Goal: Task Accomplishment & Management: Use online tool/utility

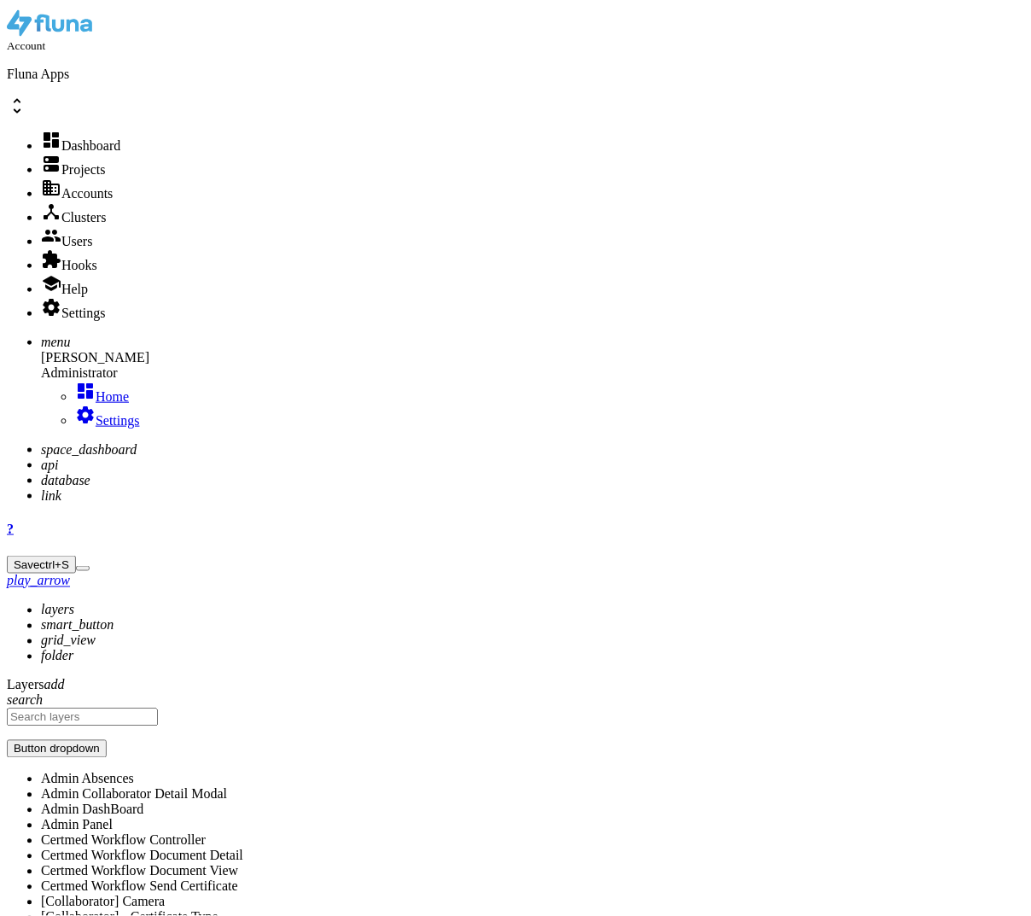
click at [41, 457] on icon "api" at bounding box center [49, 464] width 17 height 15
type input "n"
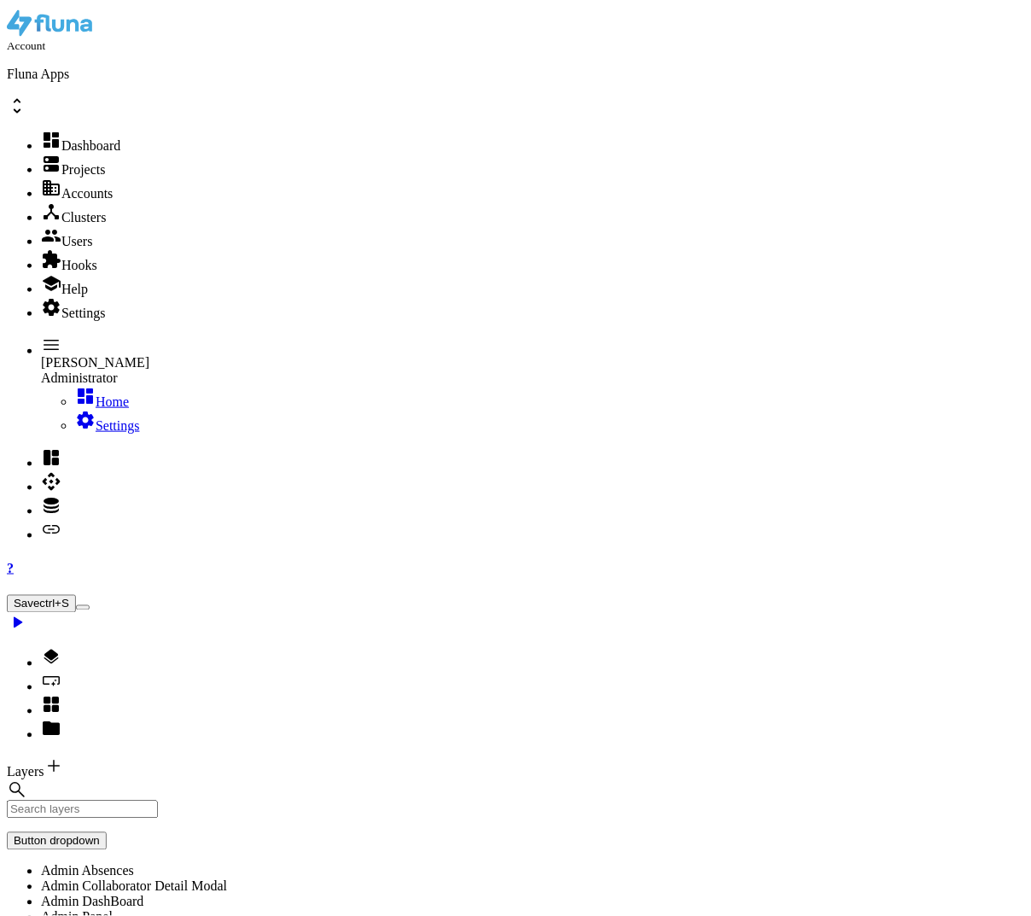
type input "gm"
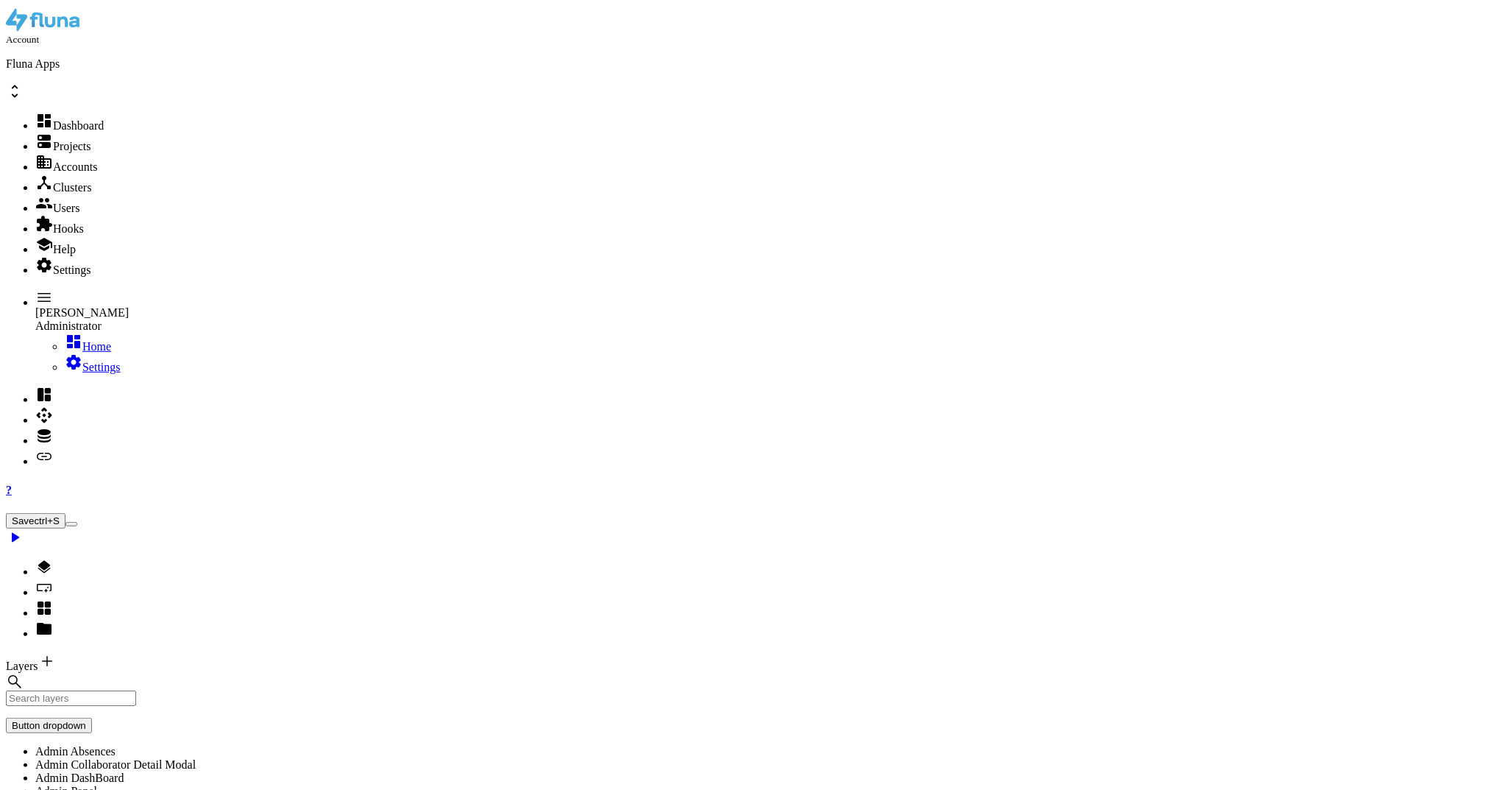
type textarea "{}"
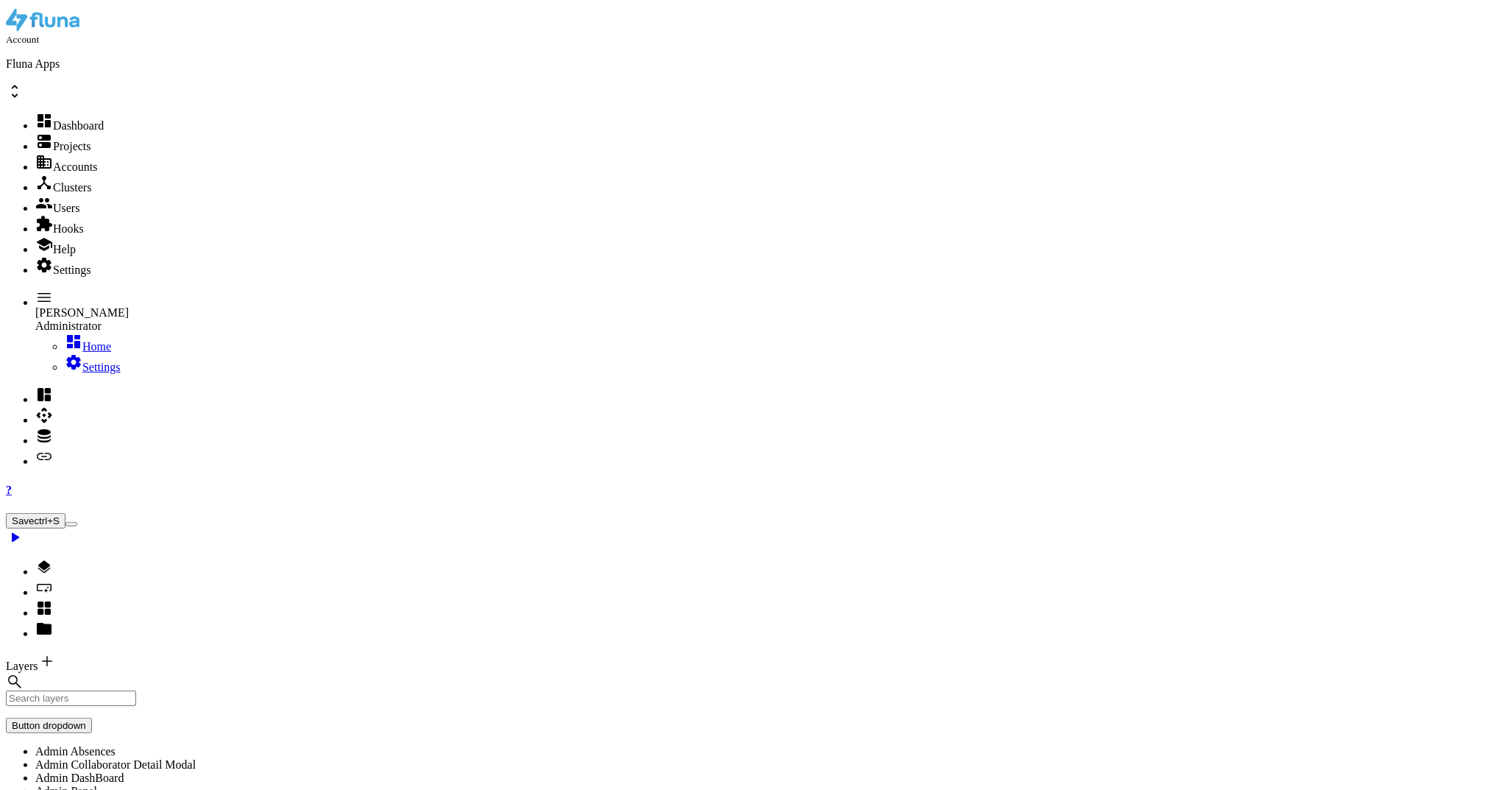
scroll to position [0, 16]
type textarea ""to": "[EMAIL_ADDRESS][DOMAIN_NAME]","
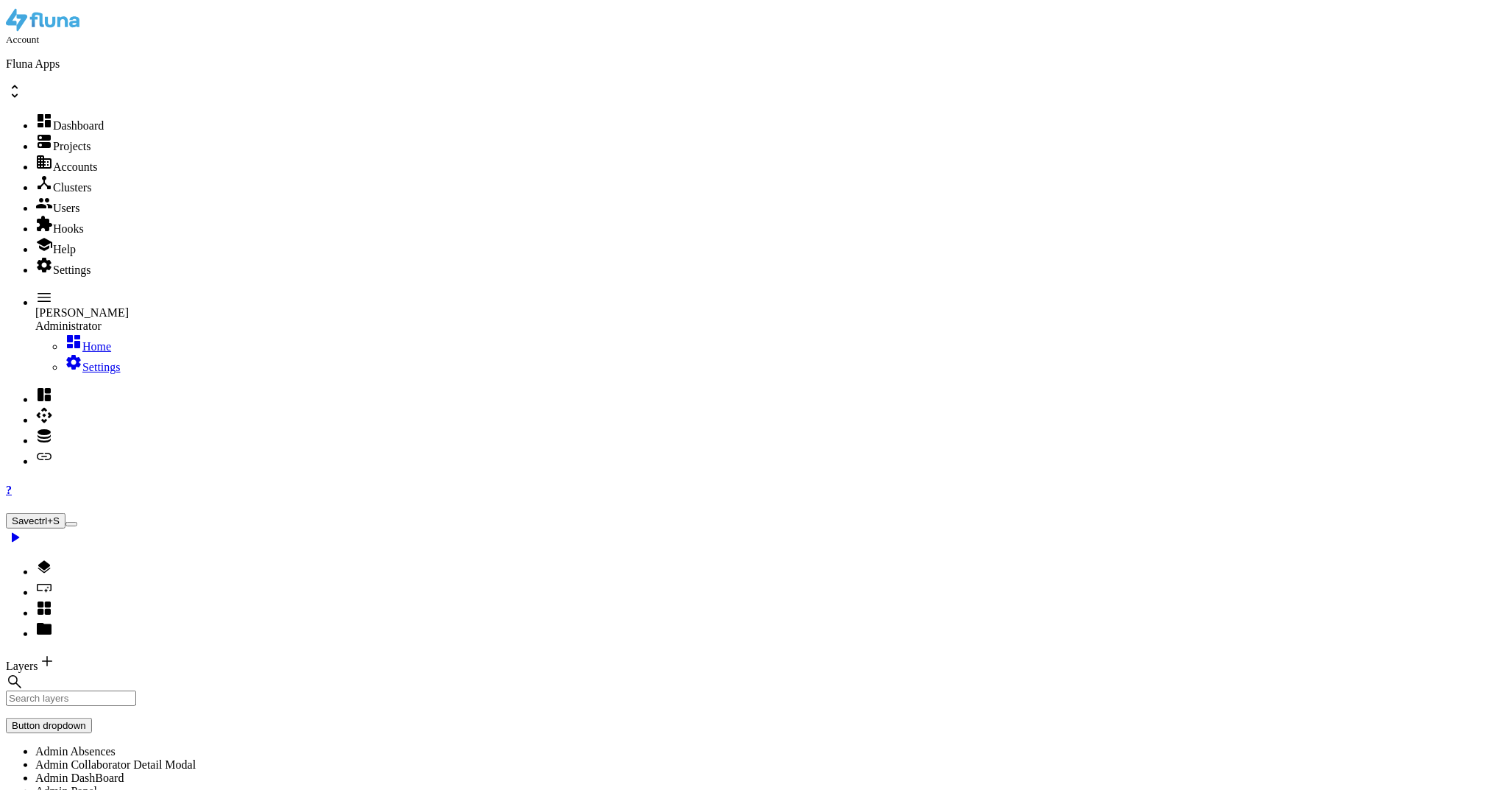
paste textarea "[PERSON_NAME][EMAIL_ADDRESS][PERSON_NAME][DOMAIN_NAME]""
type textarea ""from": "[PERSON_NAME][EMAIL_ADDRESS][PERSON_NAME][DOMAIN_NAME]","
paste textarea "Customize Toolbar…"
type textarea "Customize Toolbar…"
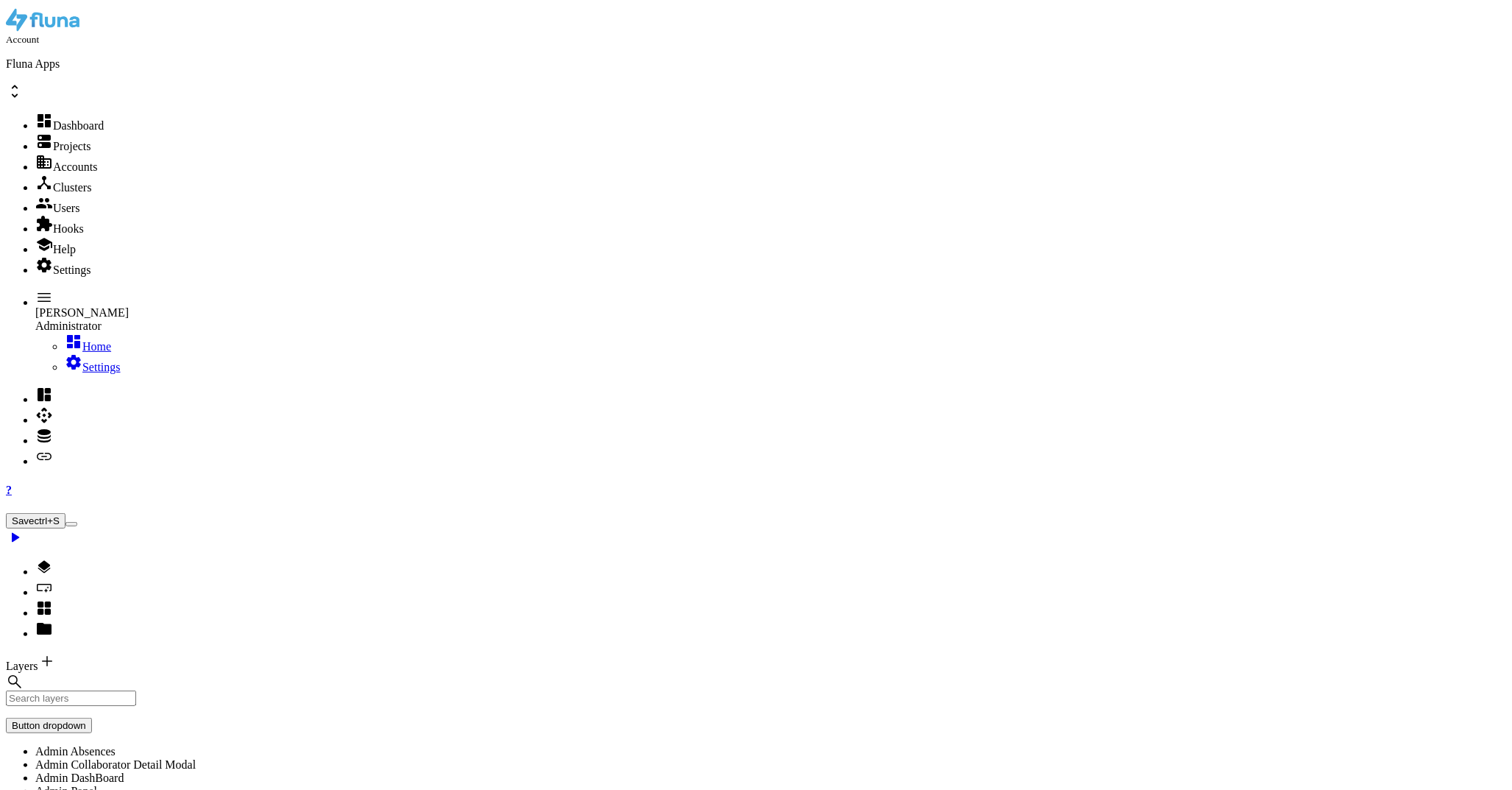
paste textarea "subject: "Teste","
type textarea ""subject": "Teste","
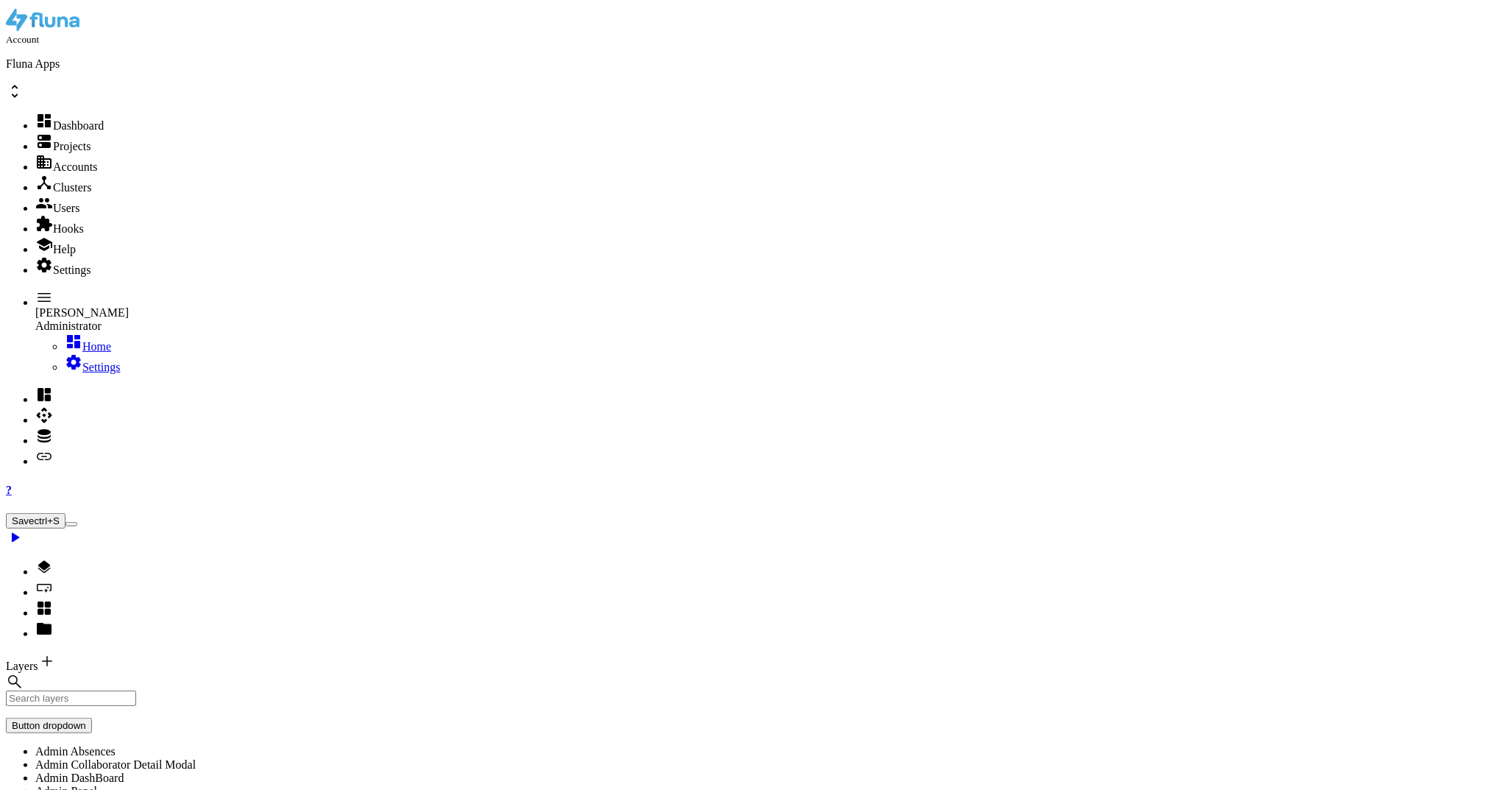
paste textarea "html: "<html><body><p>Testando denovo envio de email</p></body></html>","
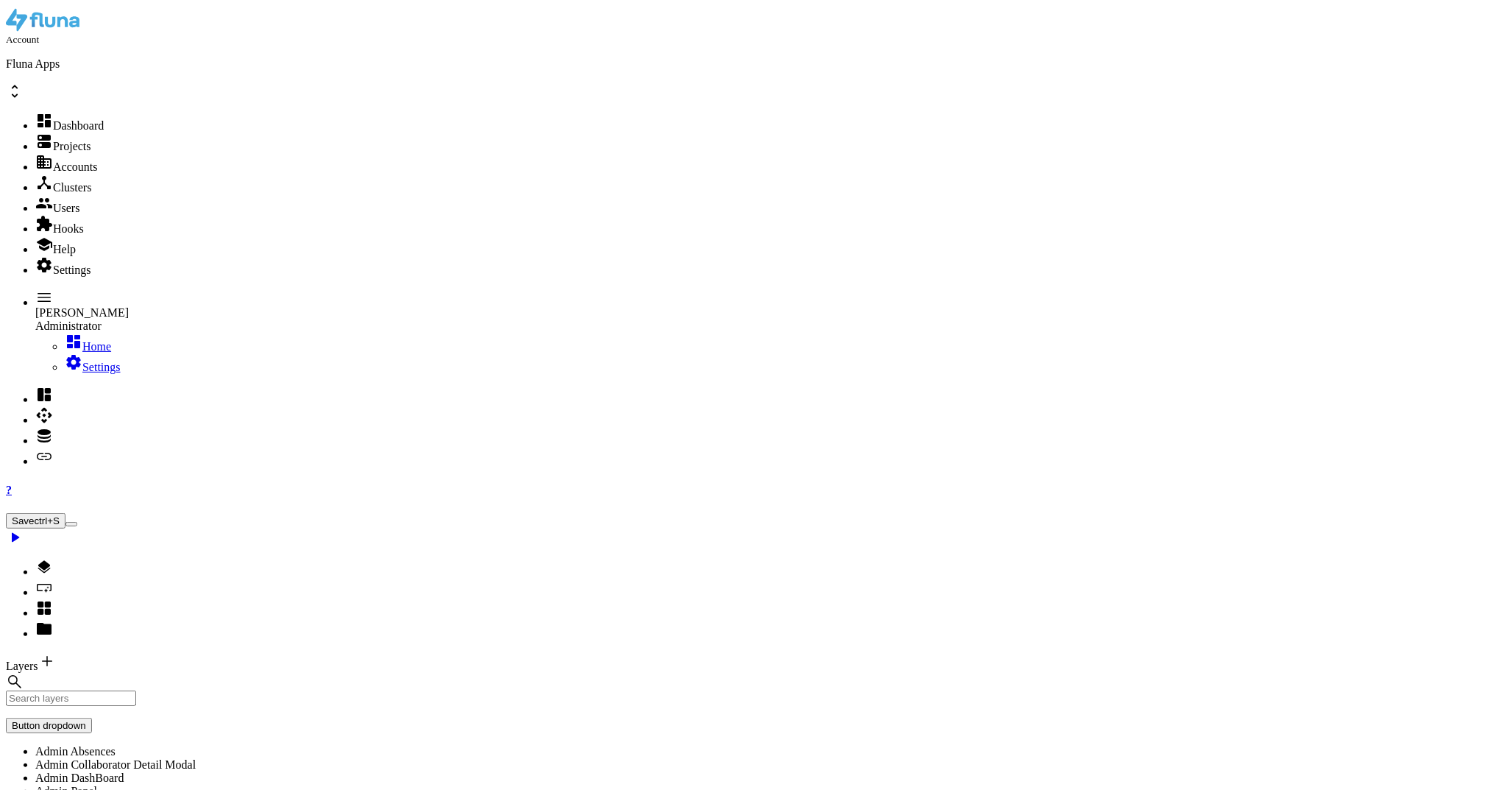
scroll to position [0, 1]
type textarea ""html": "<html><body><p>Testando denovo envio de email</p></body></html>","
drag, startPoint x: 1381, startPoint y: 420, endPoint x: 1372, endPoint y: 423, distance: 9.5
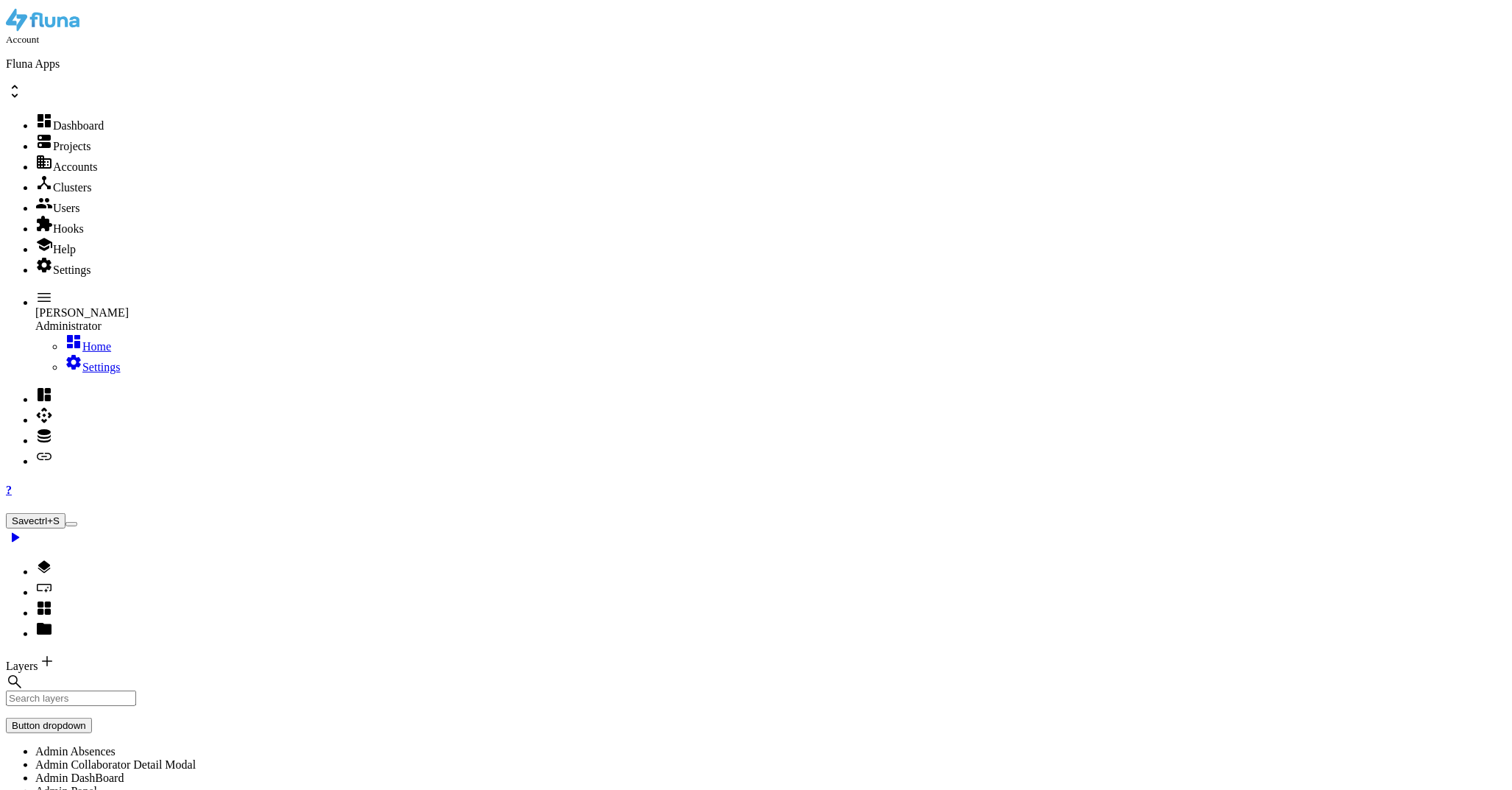
scroll to position [0, 0]
paste textarea "password: "[SECURITY_DATA]""
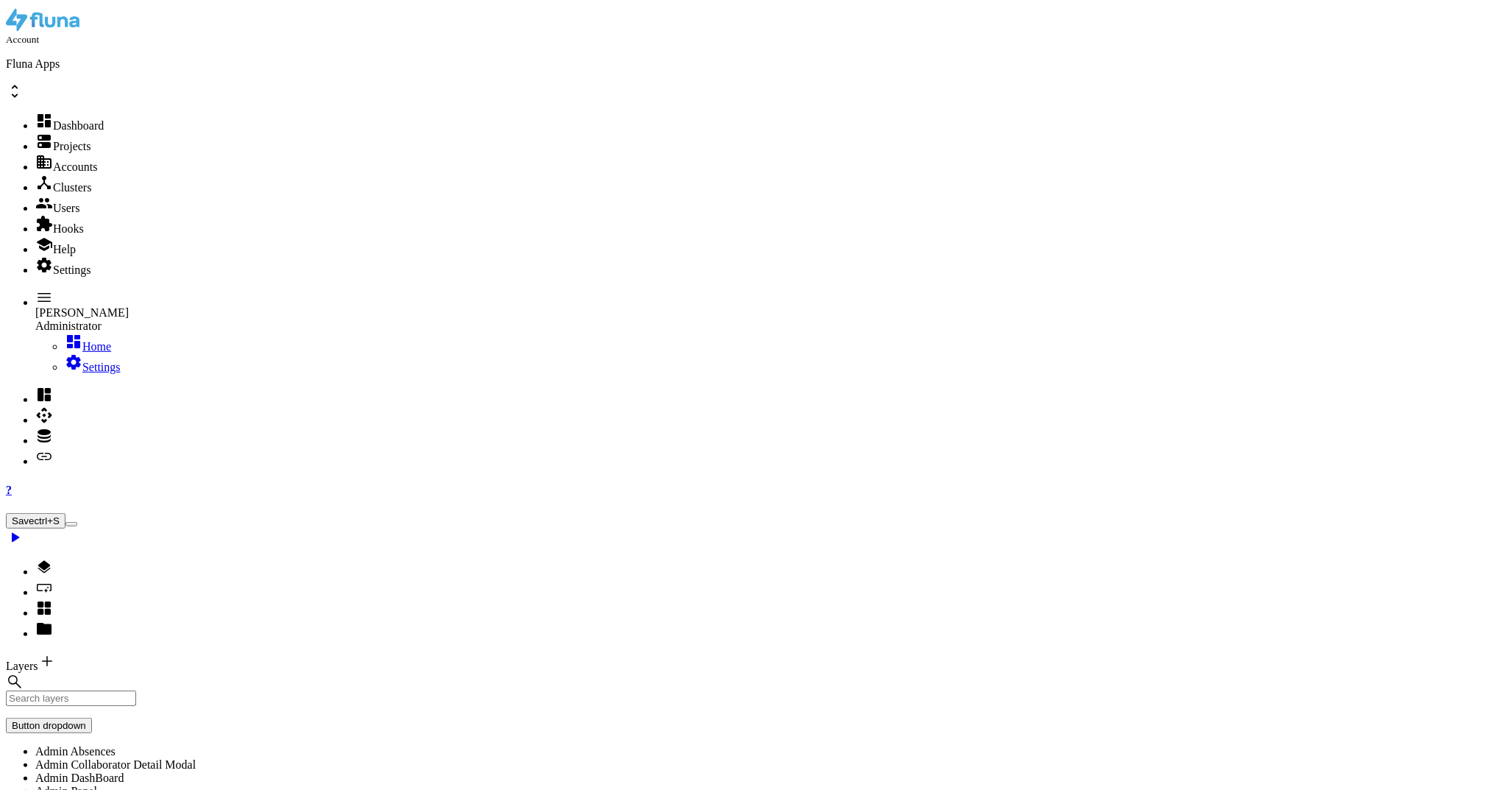
drag, startPoint x: 1245, startPoint y: 414, endPoint x: 967, endPoint y: 458, distance: 281.5
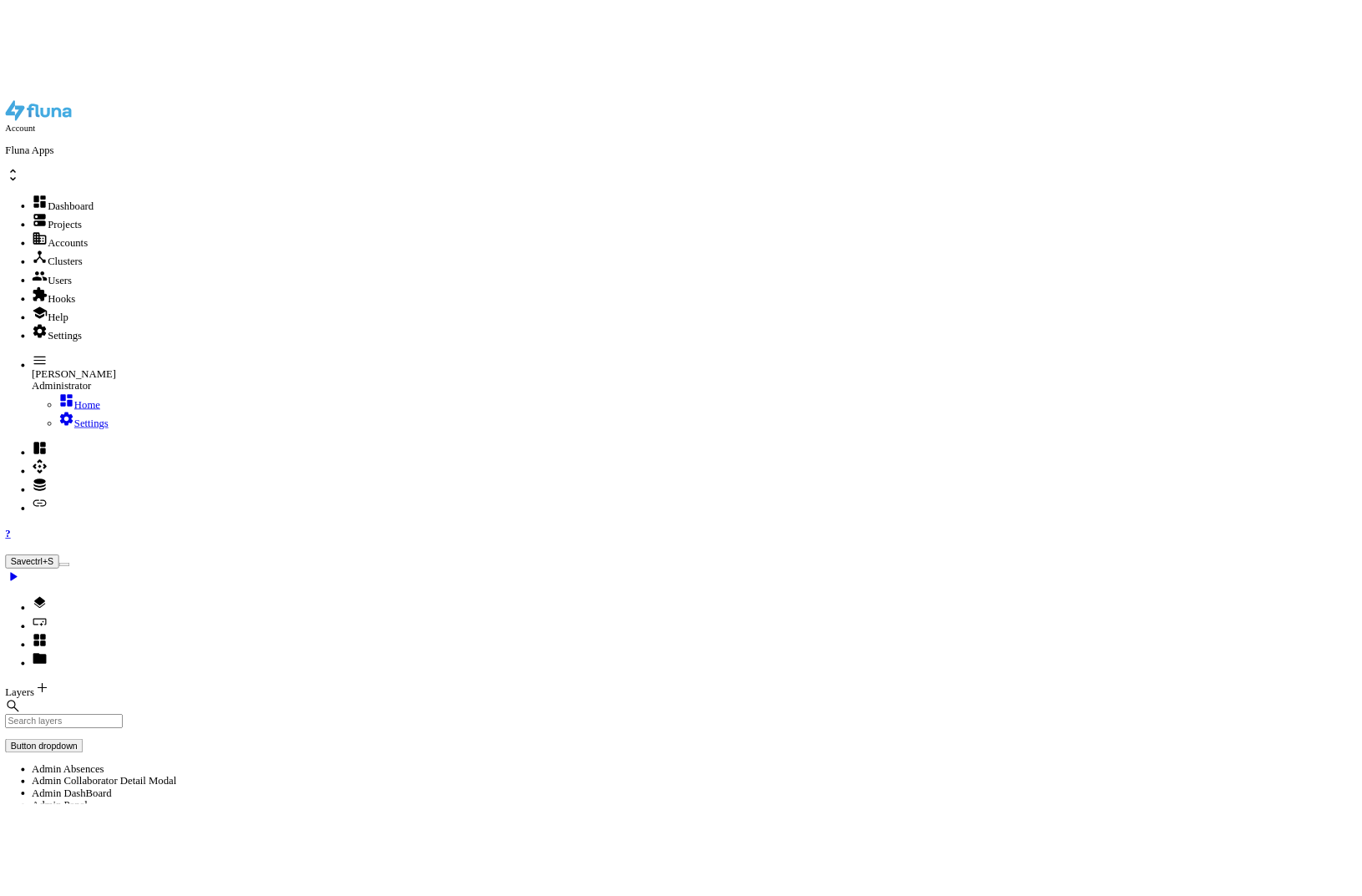
scroll to position [0, 11]
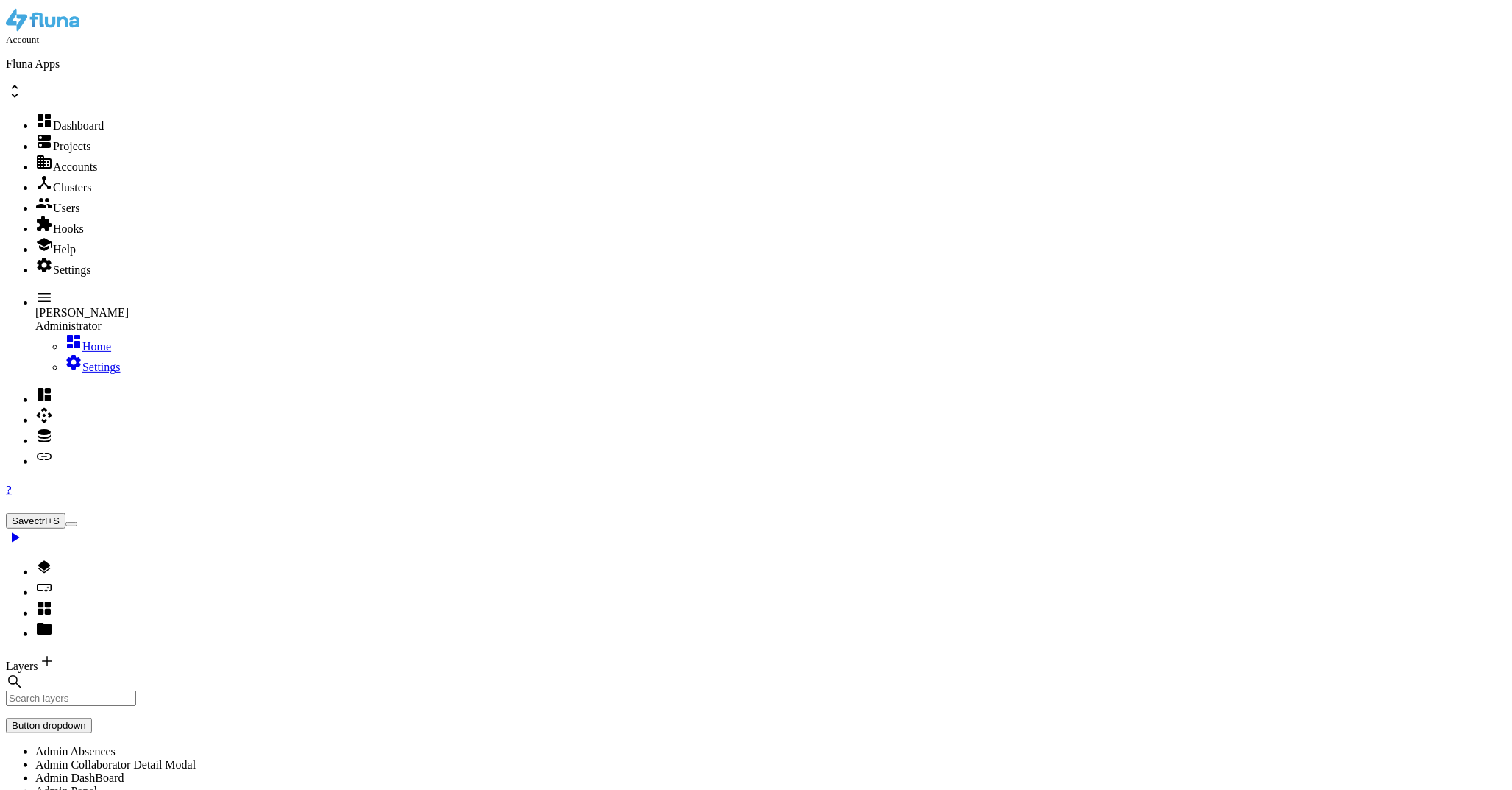
type textarea ""subject": "Teste Peça","
click at [66, 513] on button "Save ctrl+S" at bounding box center [35, 521] width 59 height 16
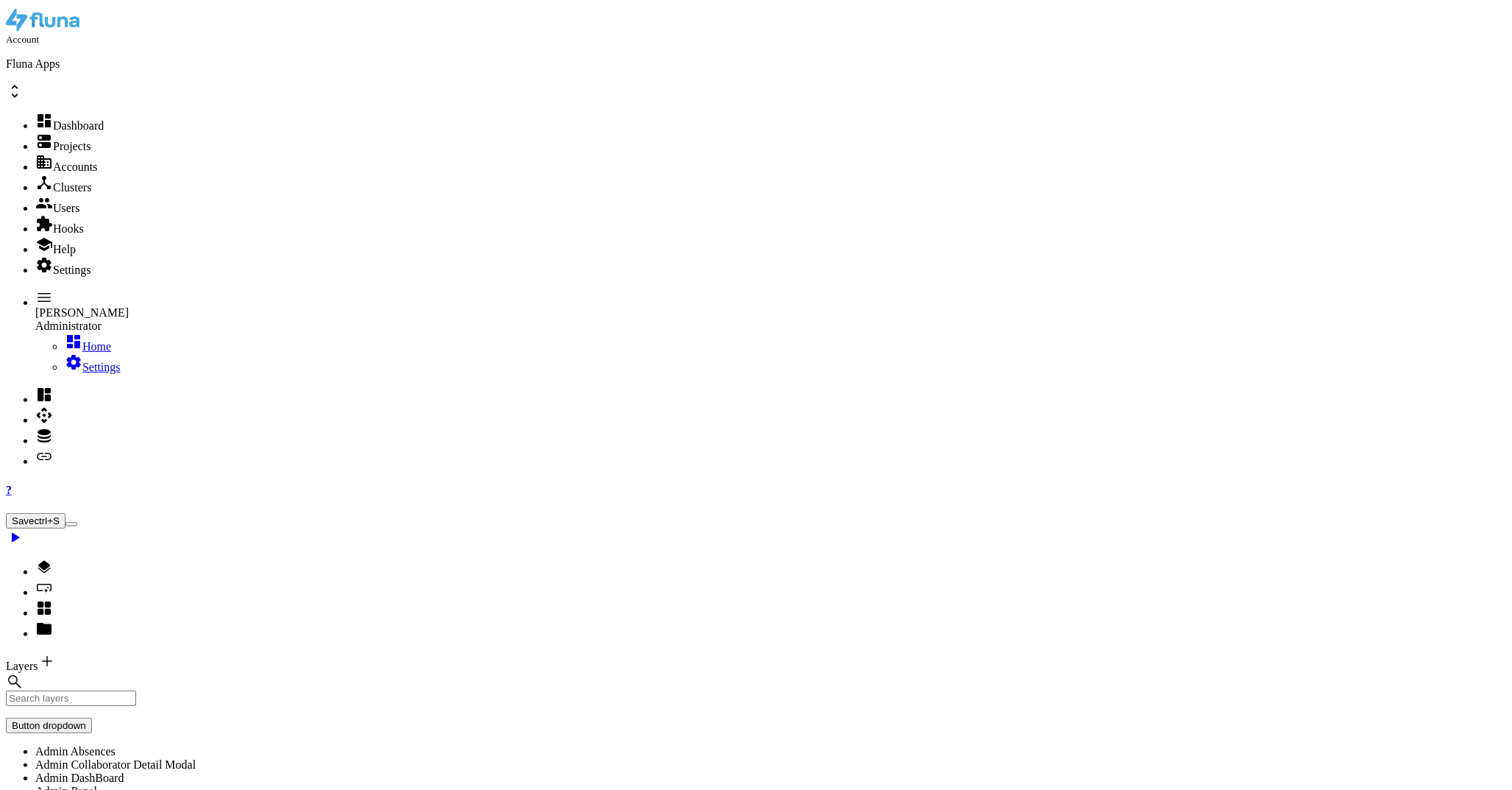
select select
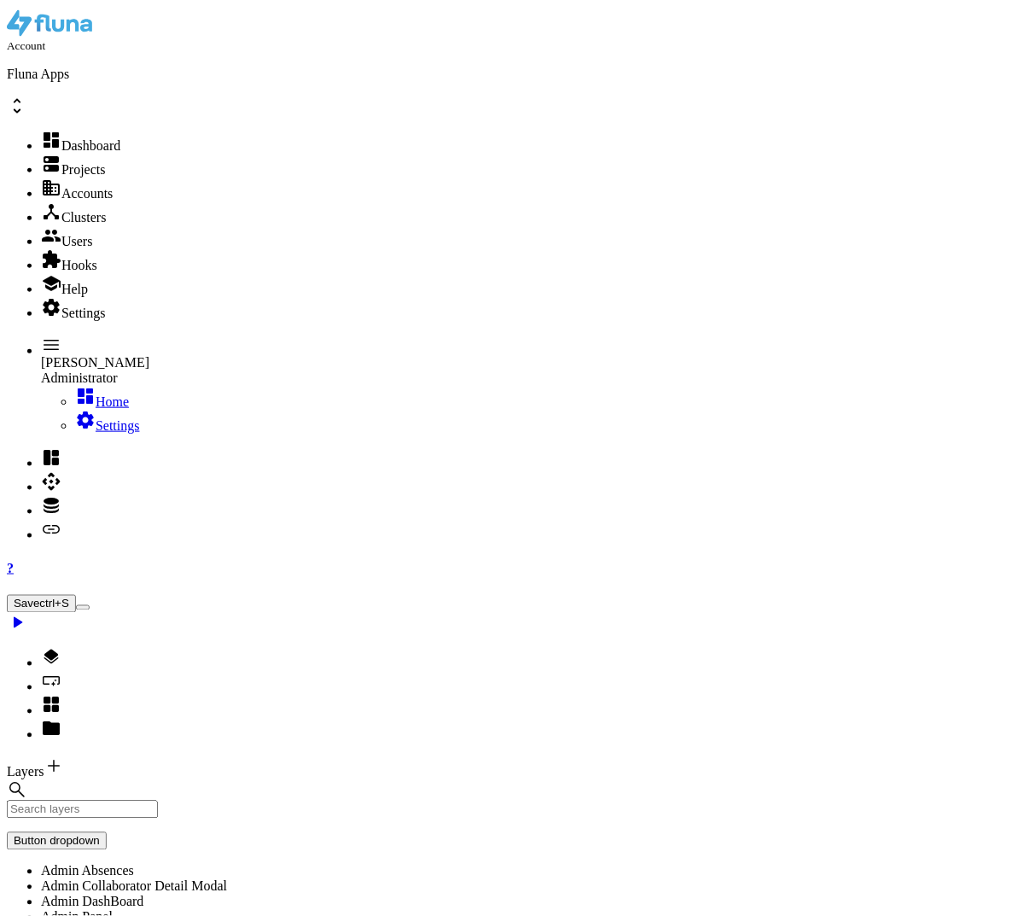
select select
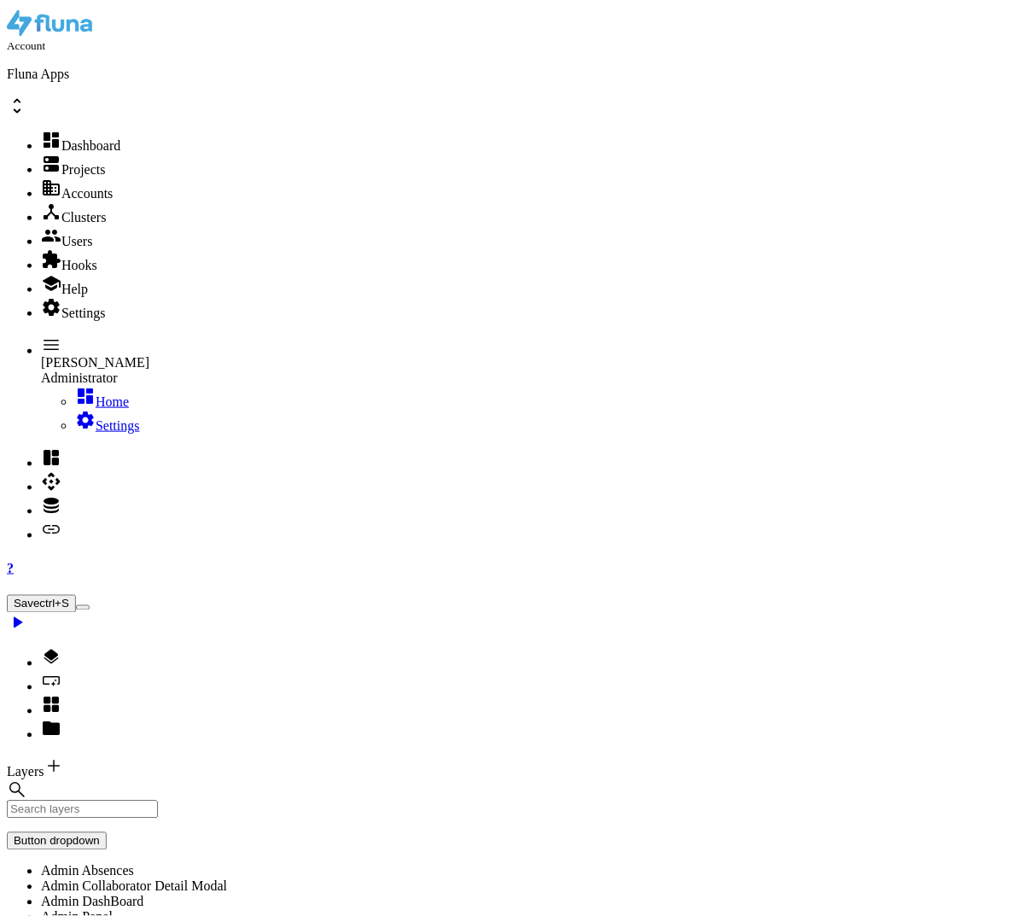
select select
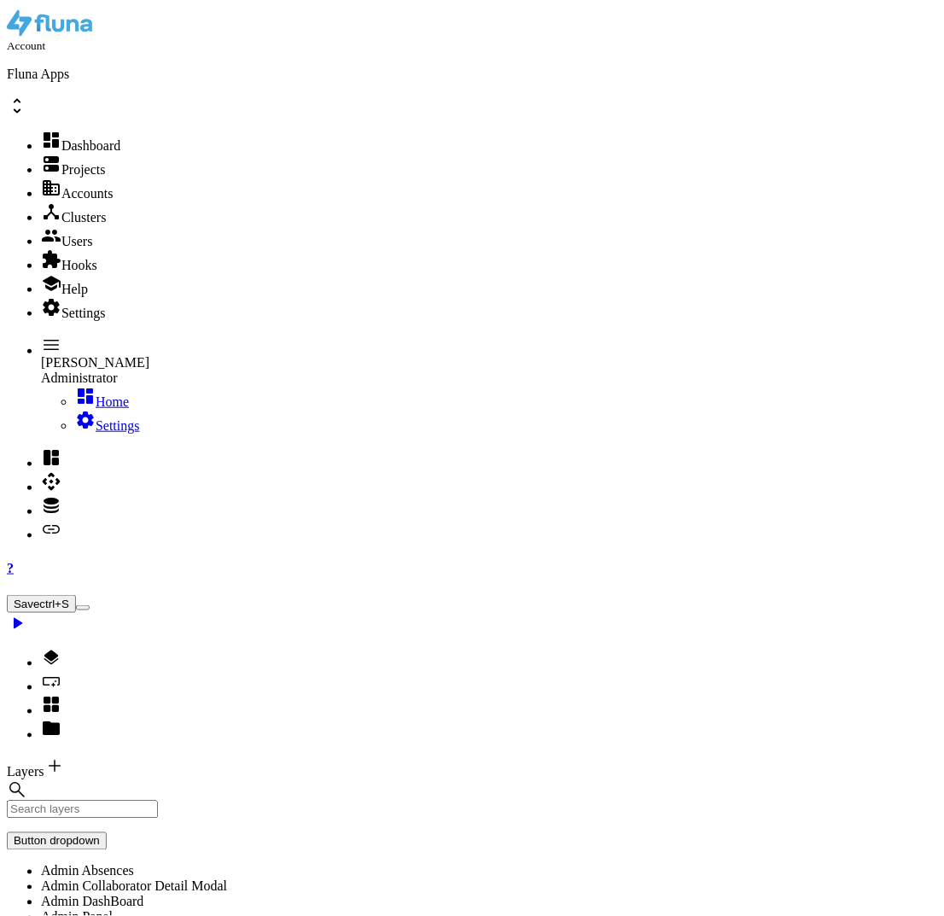
select select
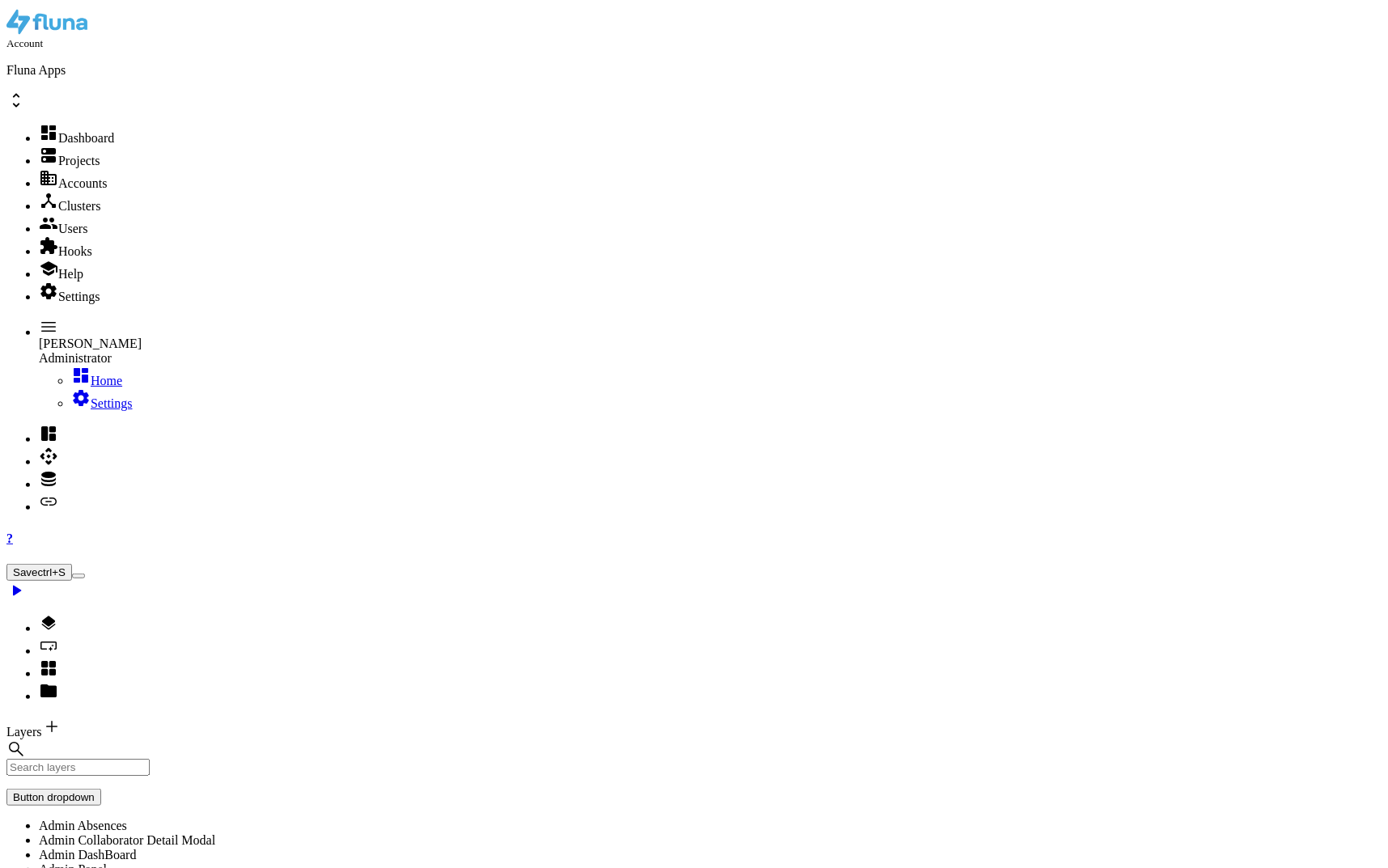
drag, startPoint x: 1175, startPoint y: 450, endPoint x: 575, endPoint y: 422, distance: 600.7
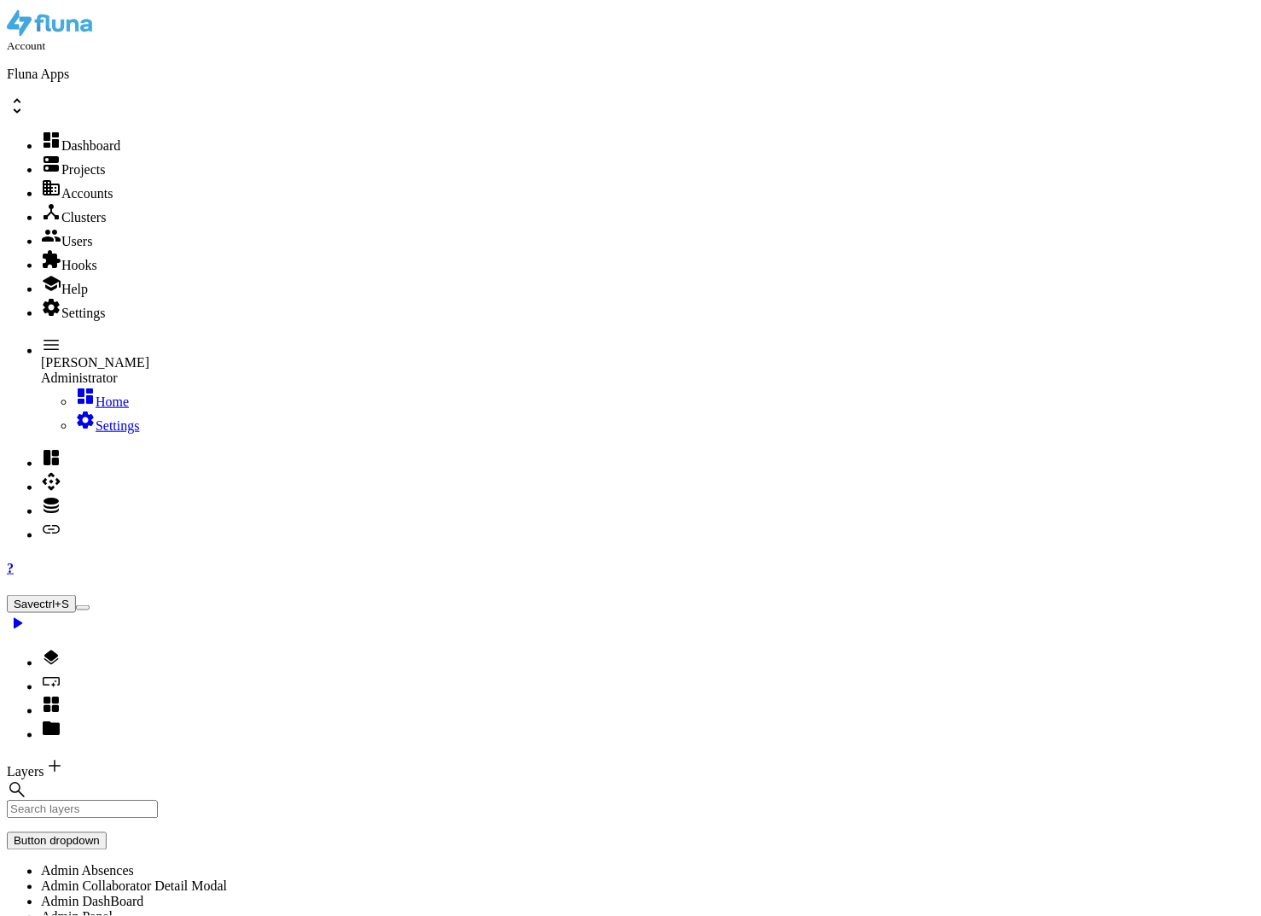
drag, startPoint x: 1017, startPoint y: 551, endPoint x: 992, endPoint y: 419, distance: 134.7
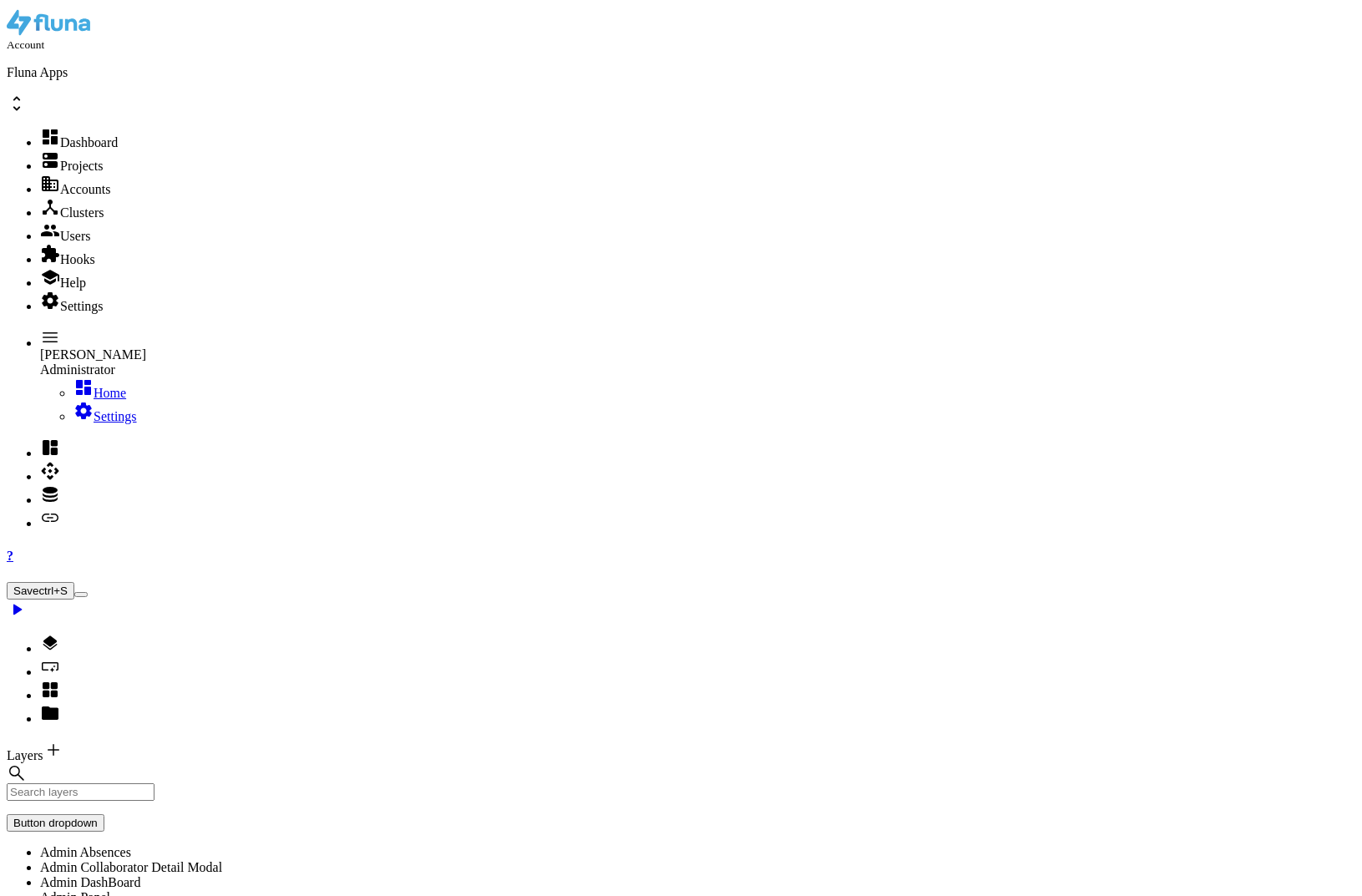
select select
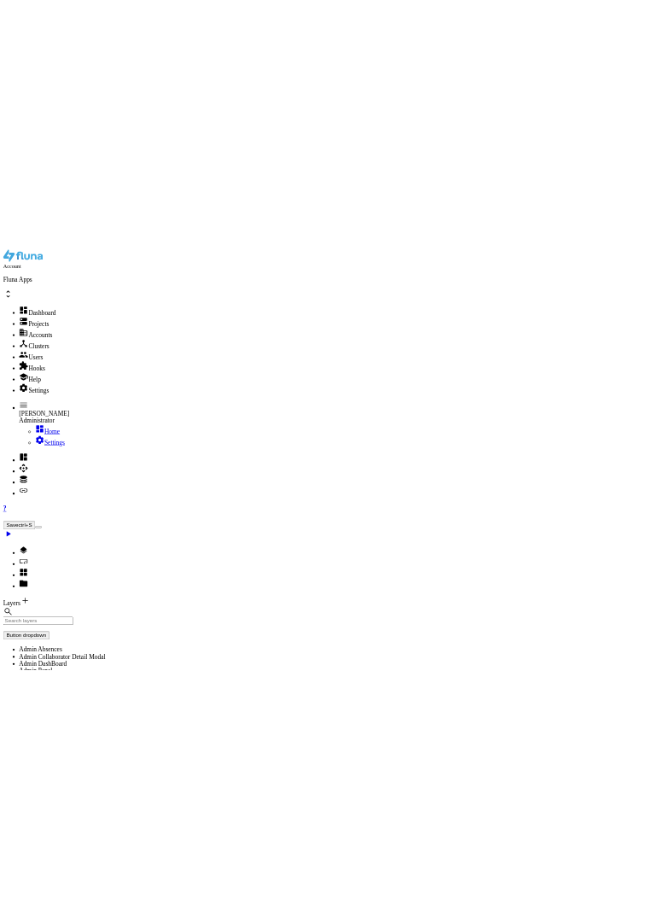
scroll to position [0, 0]
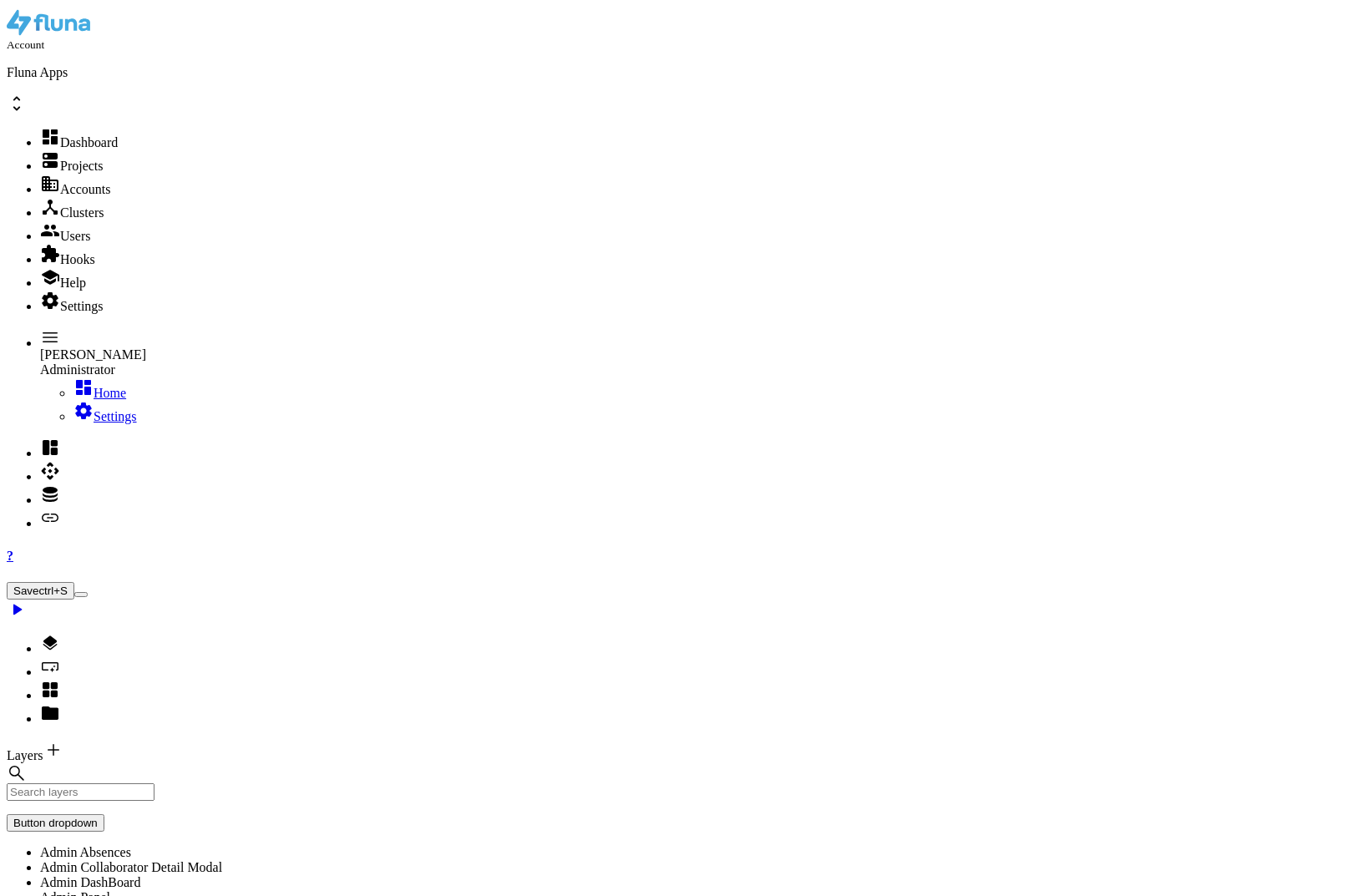
drag, startPoint x: 523, startPoint y: 464, endPoint x: 830, endPoint y: 389, distance: 316.0
drag, startPoint x: 829, startPoint y: 470, endPoint x: 991, endPoint y: 465, distance: 162.1
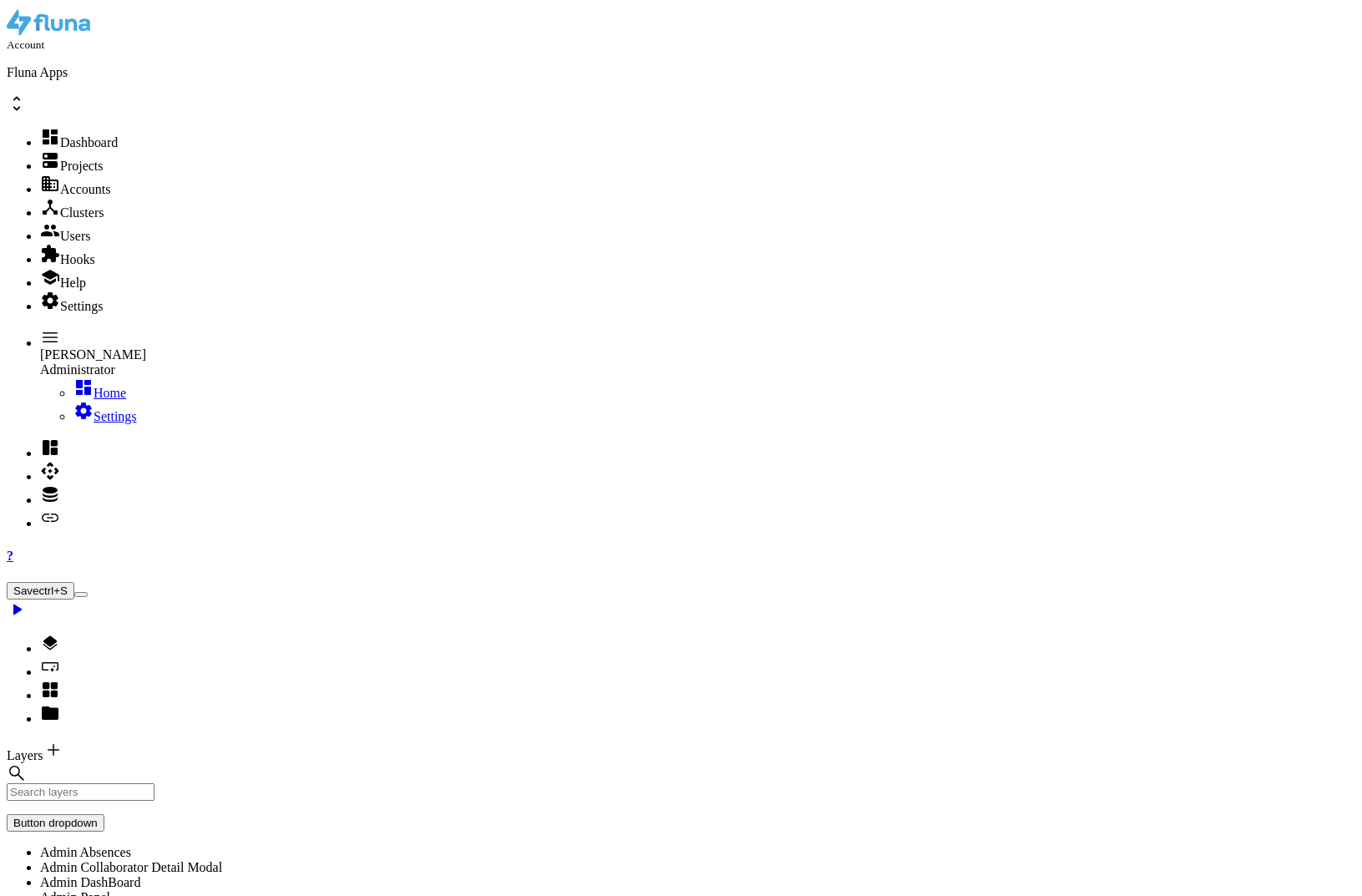
type textarea ""username": "[PERSON_NAME][EMAIL_ADDRESS][PERSON_NAME][DOMAIN_NAME]""
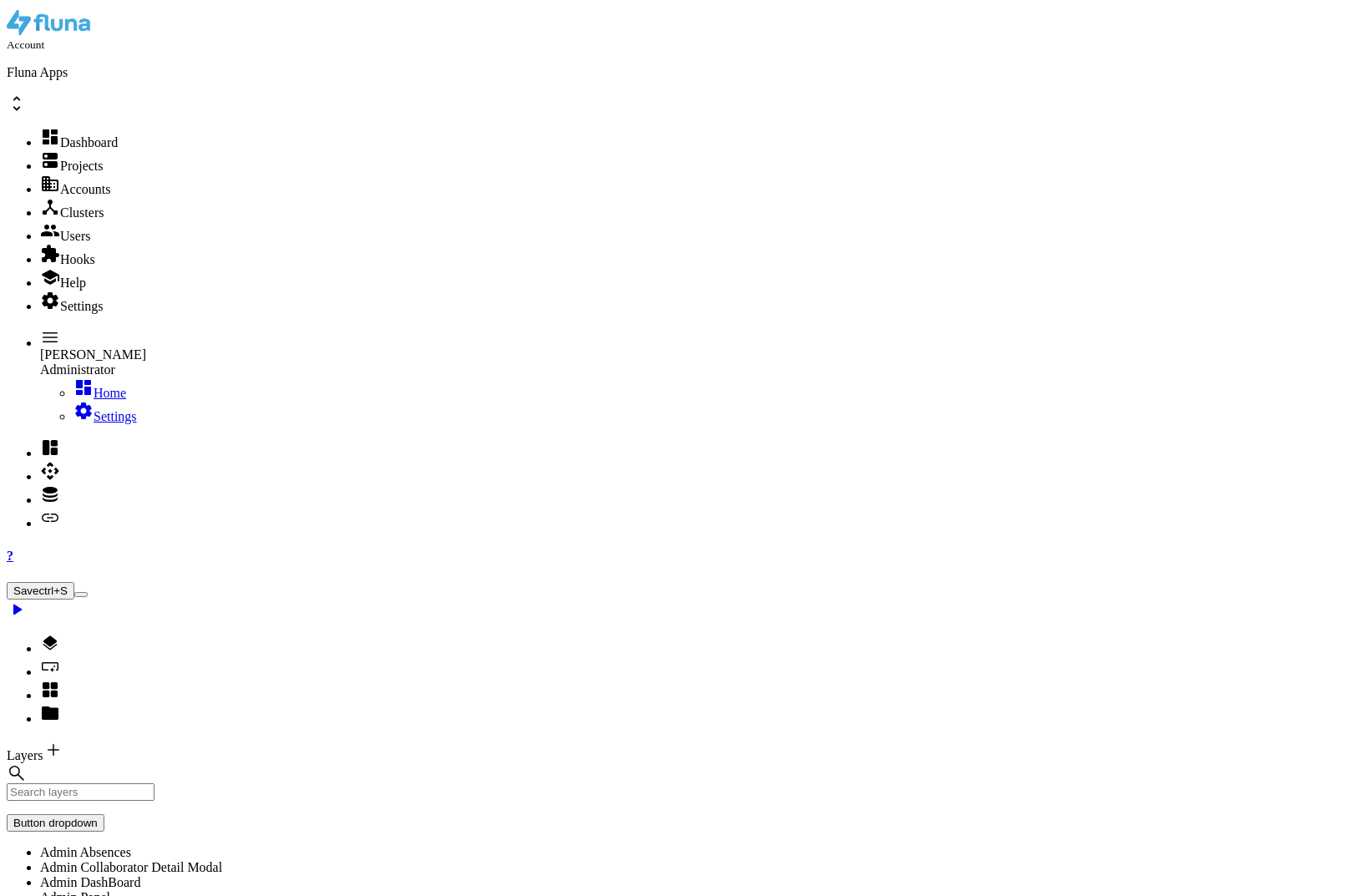
click at [74, 582] on button "Save ctrl+S" at bounding box center [40, 591] width 68 height 18
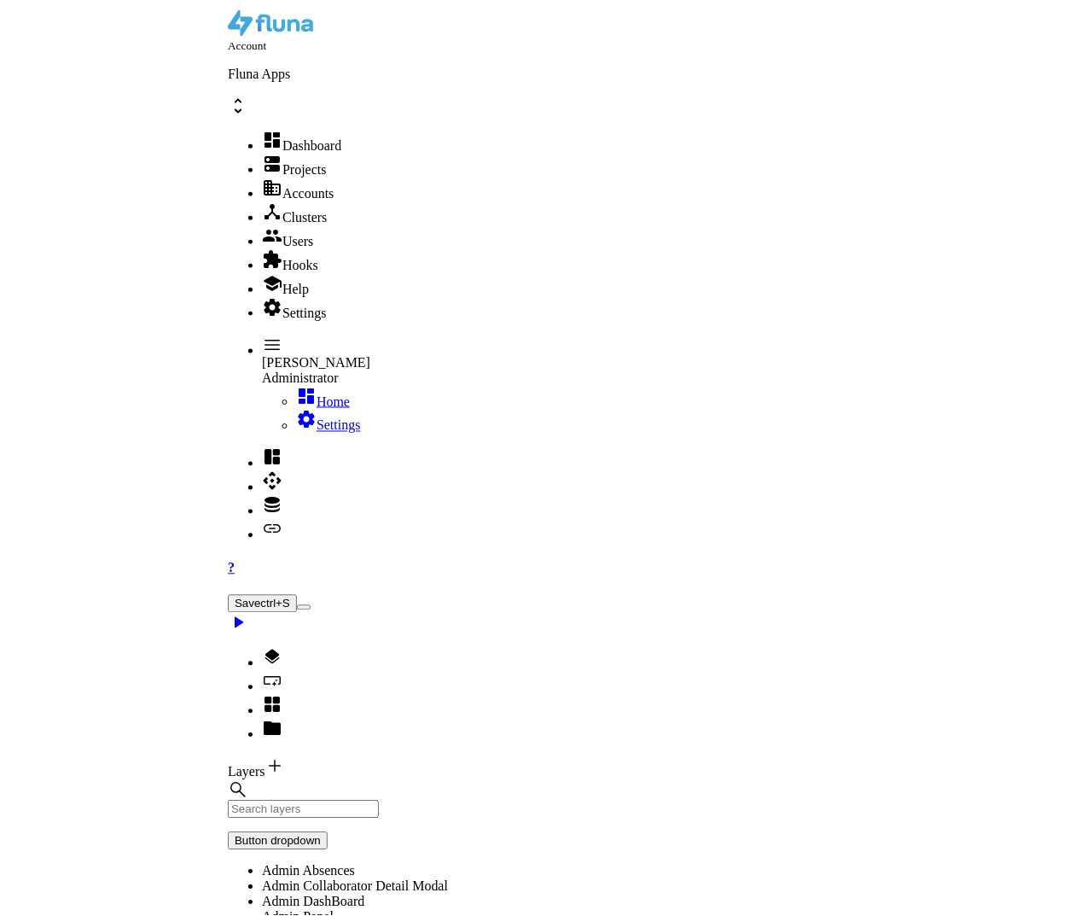
scroll to position [0, 0]
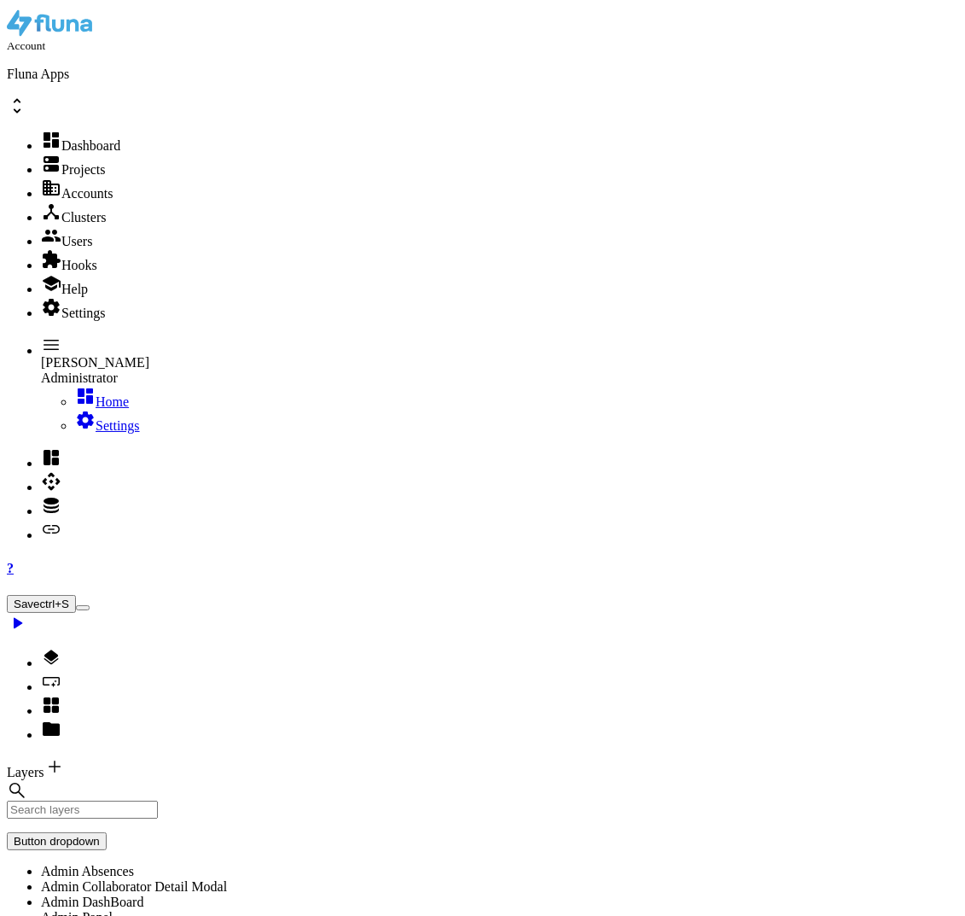
select select
